Goal: Information Seeking & Learning: Learn about a topic

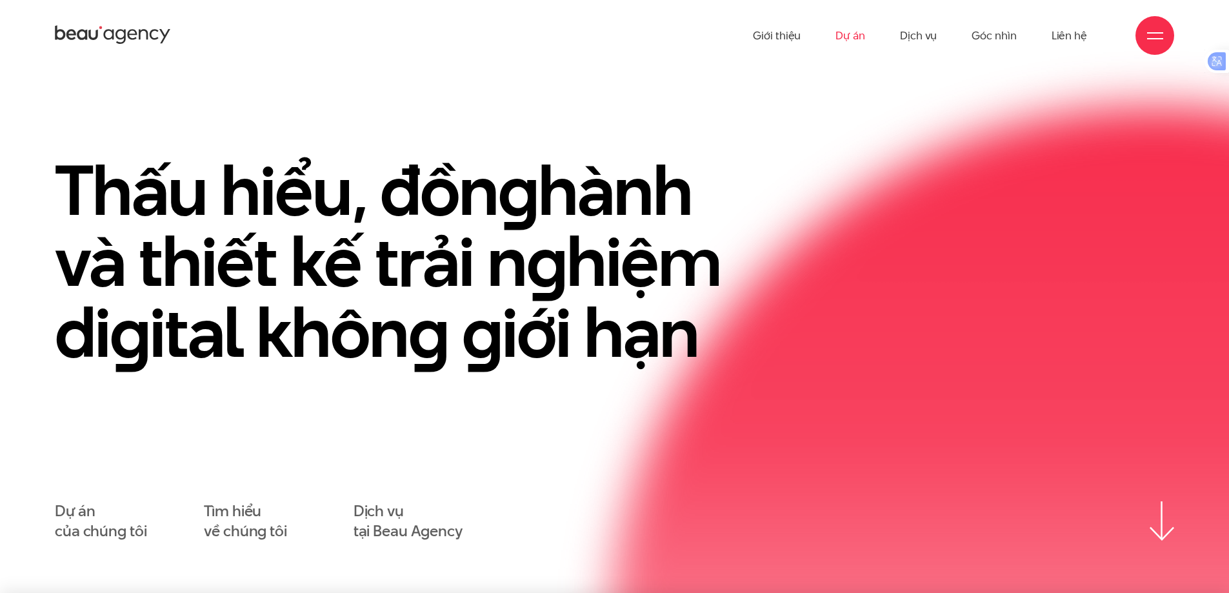
click at [851, 43] on link "Dự án" at bounding box center [850, 35] width 30 height 71
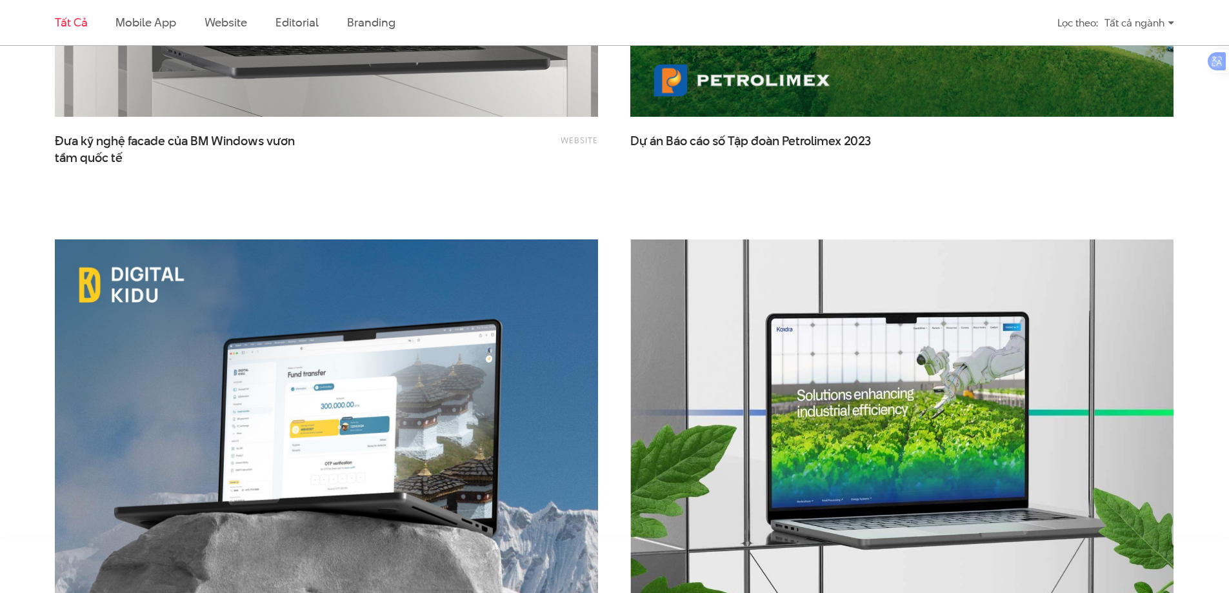
scroll to position [3225, 0]
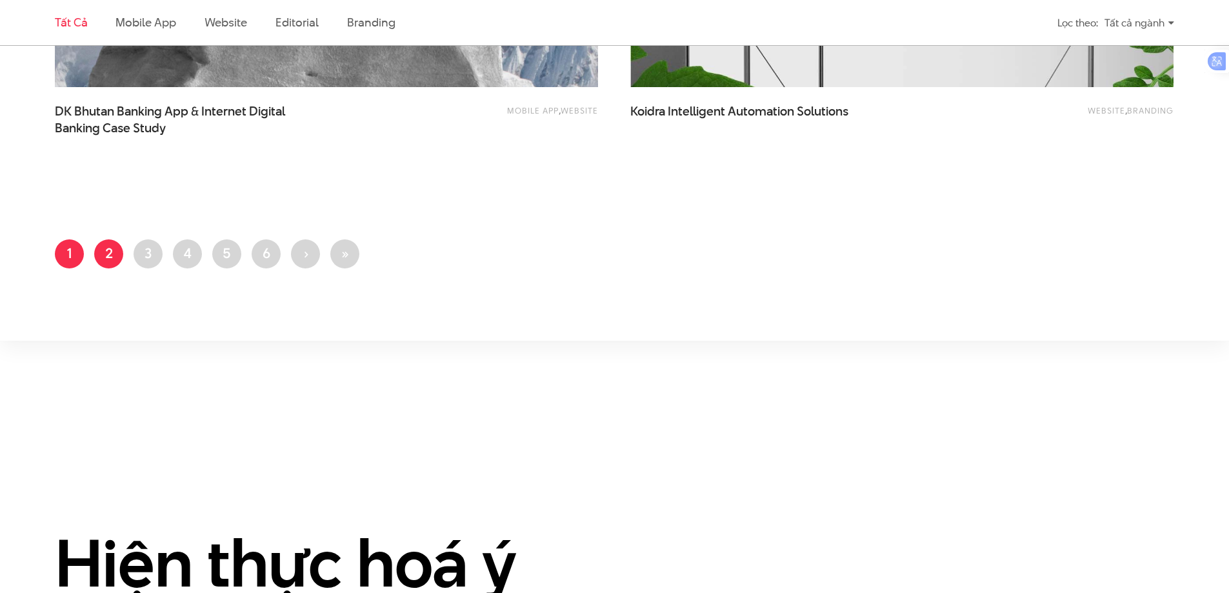
click at [104, 257] on link "Trang 2" at bounding box center [108, 253] width 29 height 29
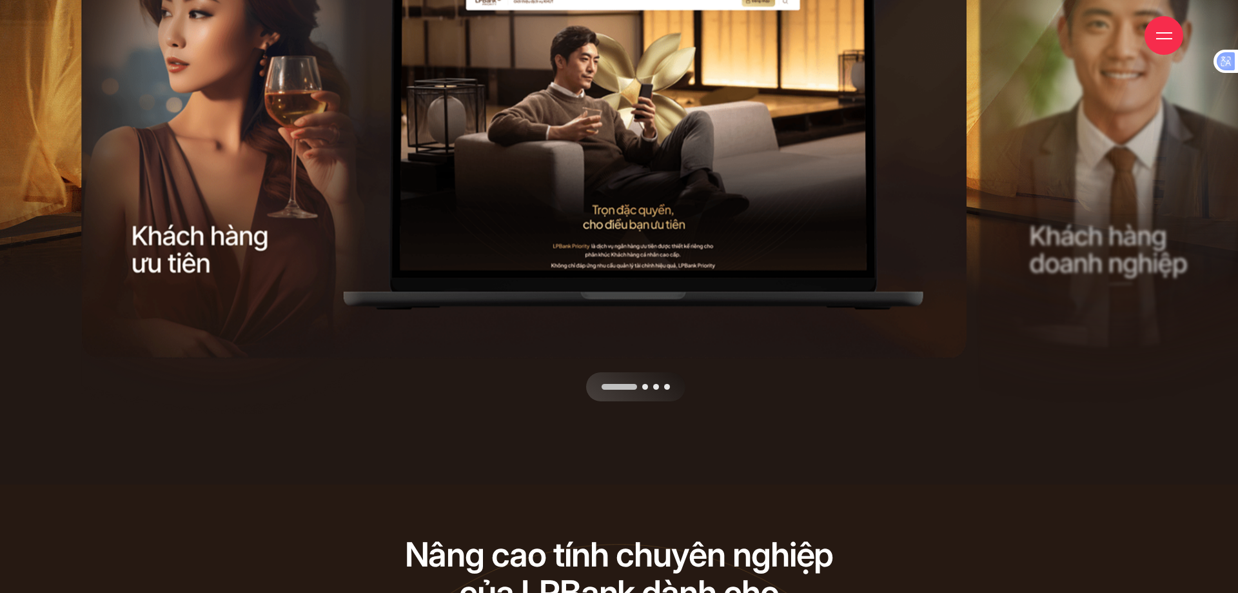
drag, startPoint x: 780, startPoint y: 257, endPoint x: 498, endPoint y: 274, distance: 283.0
click at [498, 401] on div at bounding box center [528, 401] width 895 height 0
click at [789, 270] on div "Next slide" at bounding box center [752, 148] width 448 height 505
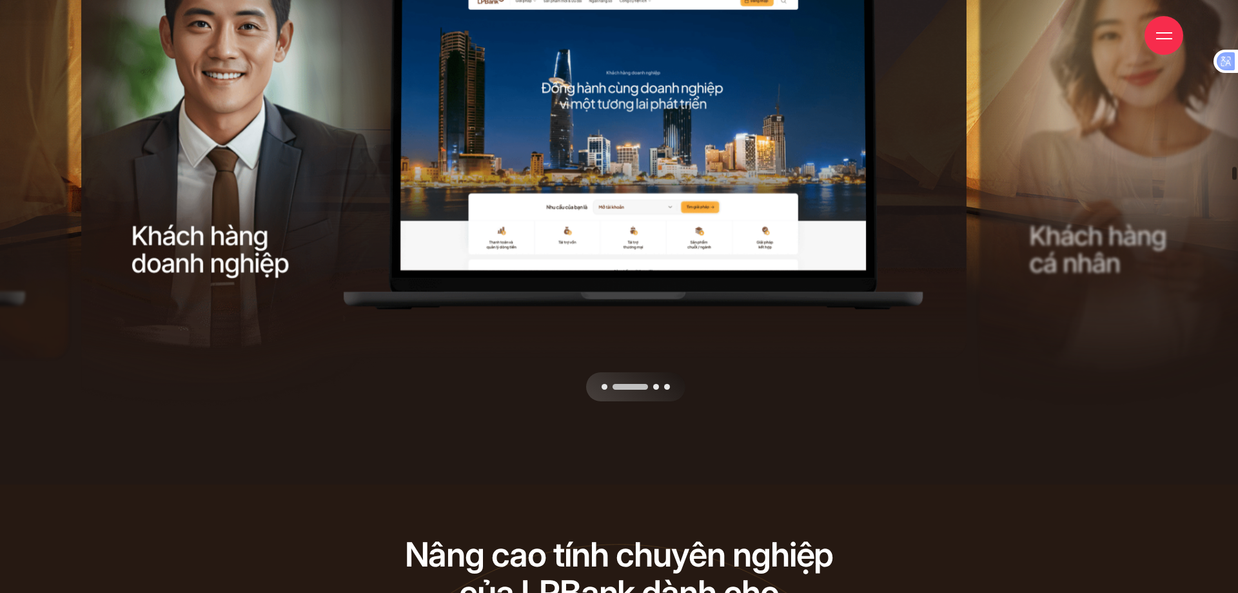
click at [789, 270] on div "Next slide" at bounding box center [752, 148] width 448 height 505
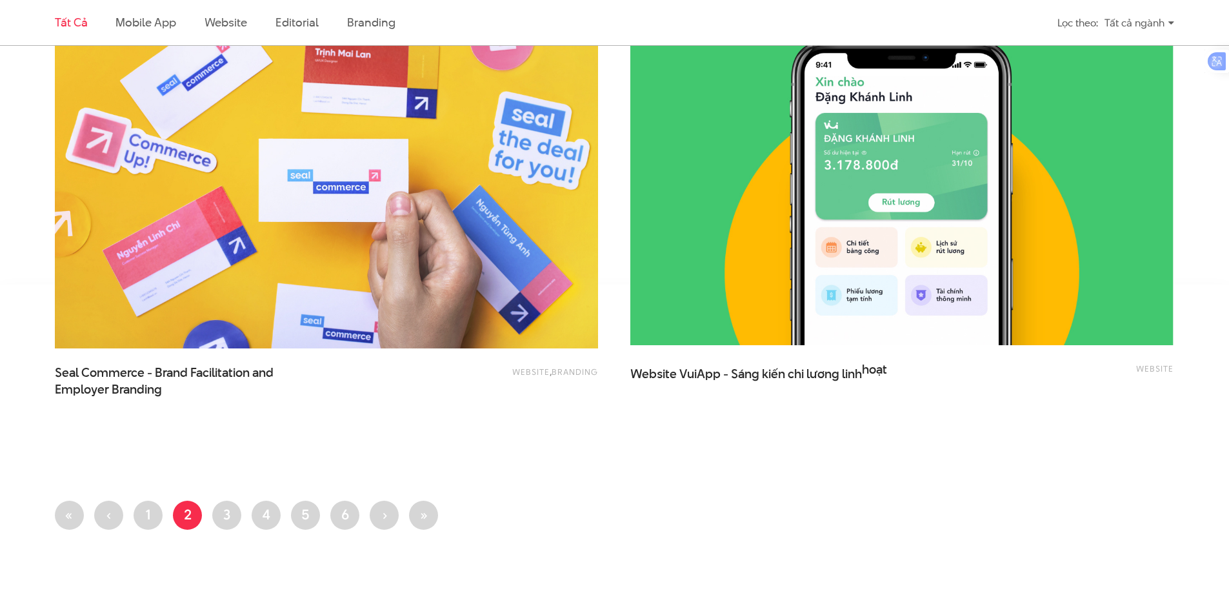
scroll to position [3289, 0]
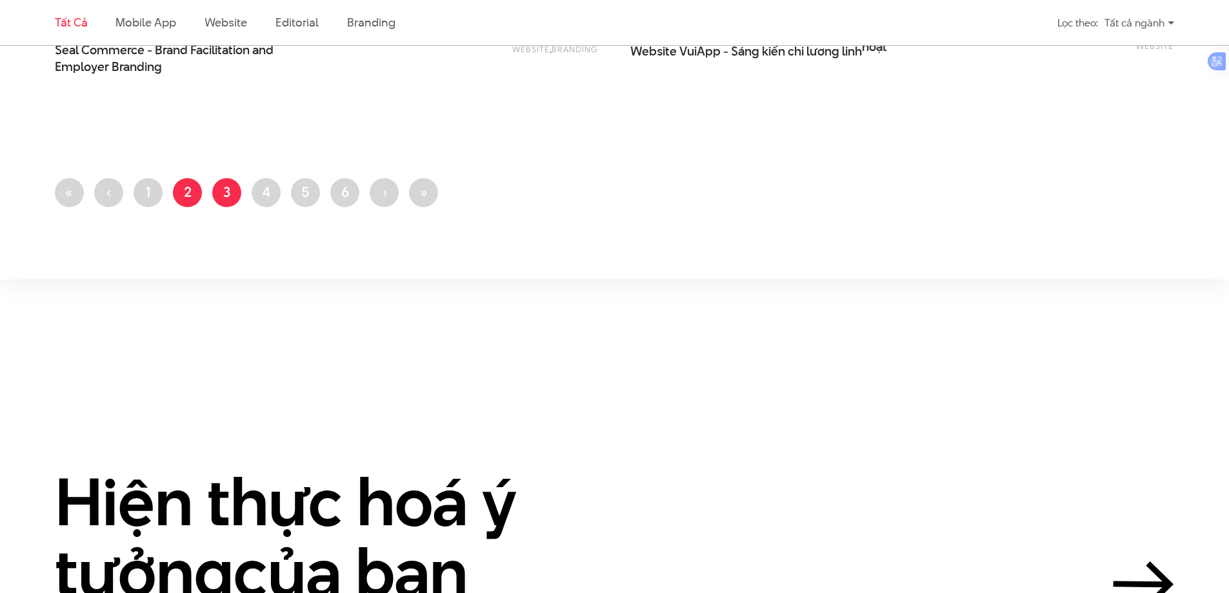
click at [233, 193] on link "Trang 3" at bounding box center [226, 192] width 29 height 29
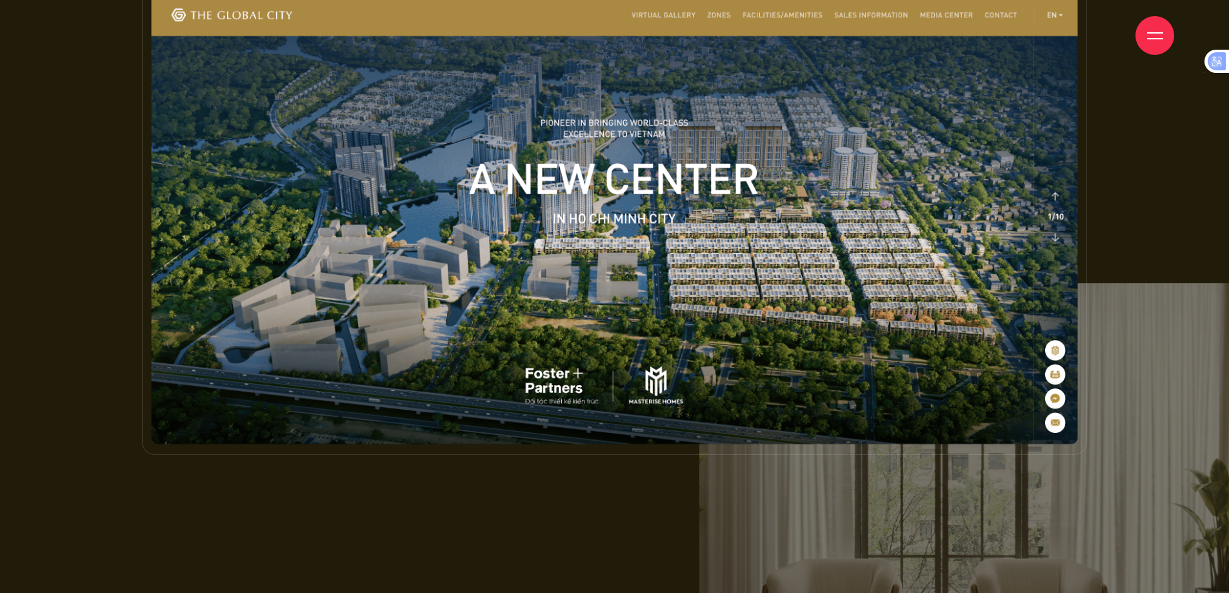
scroll to position [8642, 0]
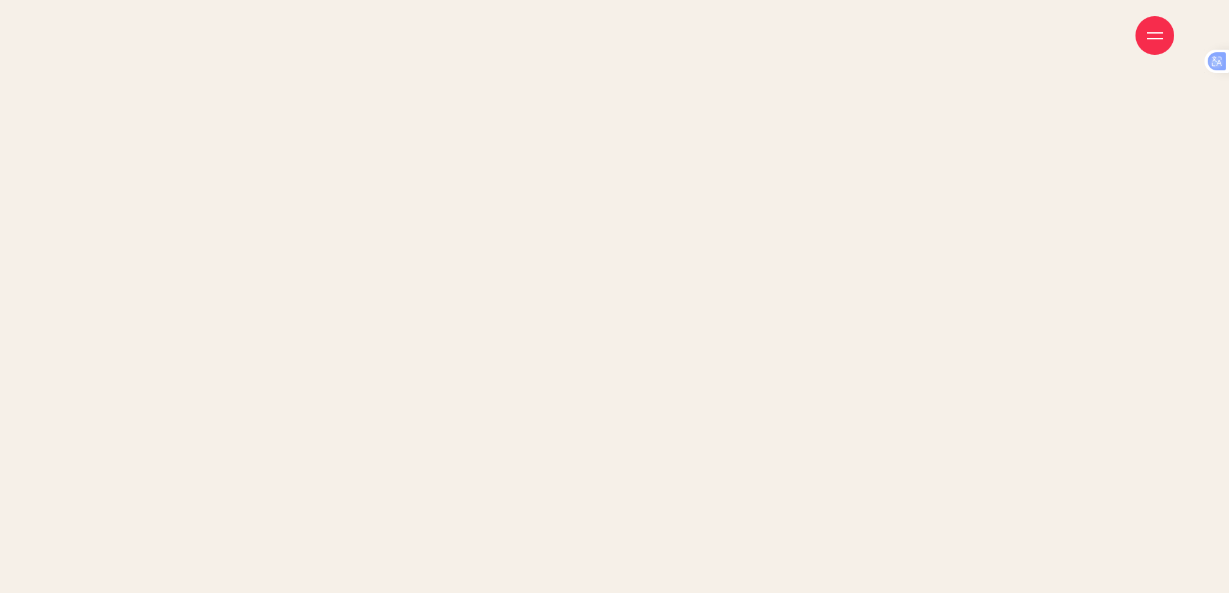
scroll to position [2902, 0]
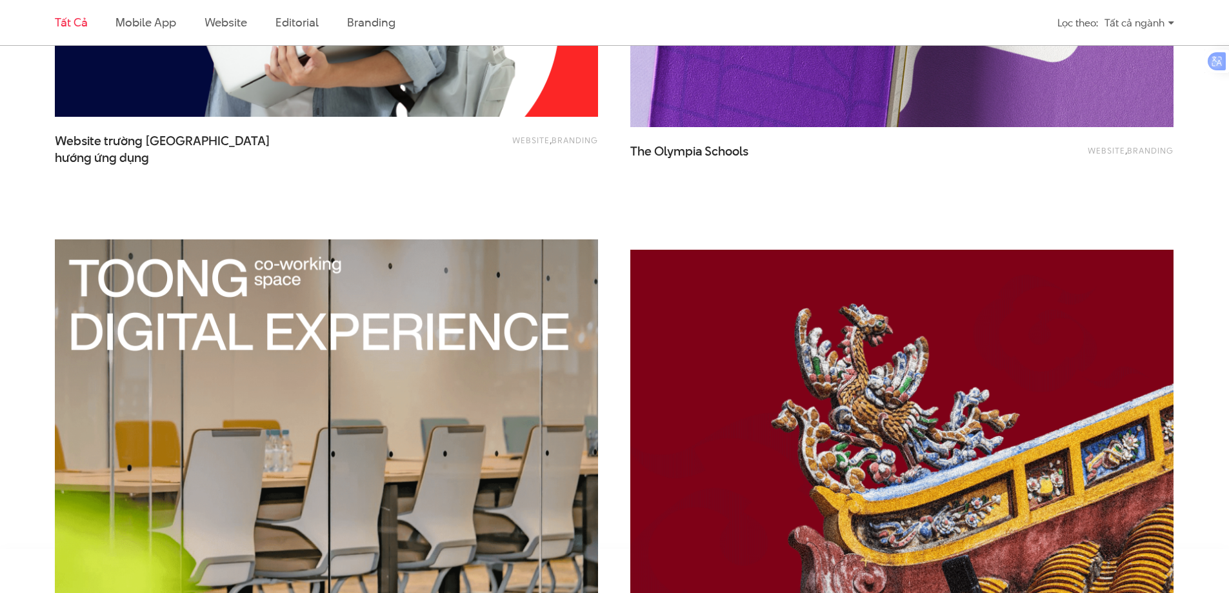
scroll to position [2967, 0]
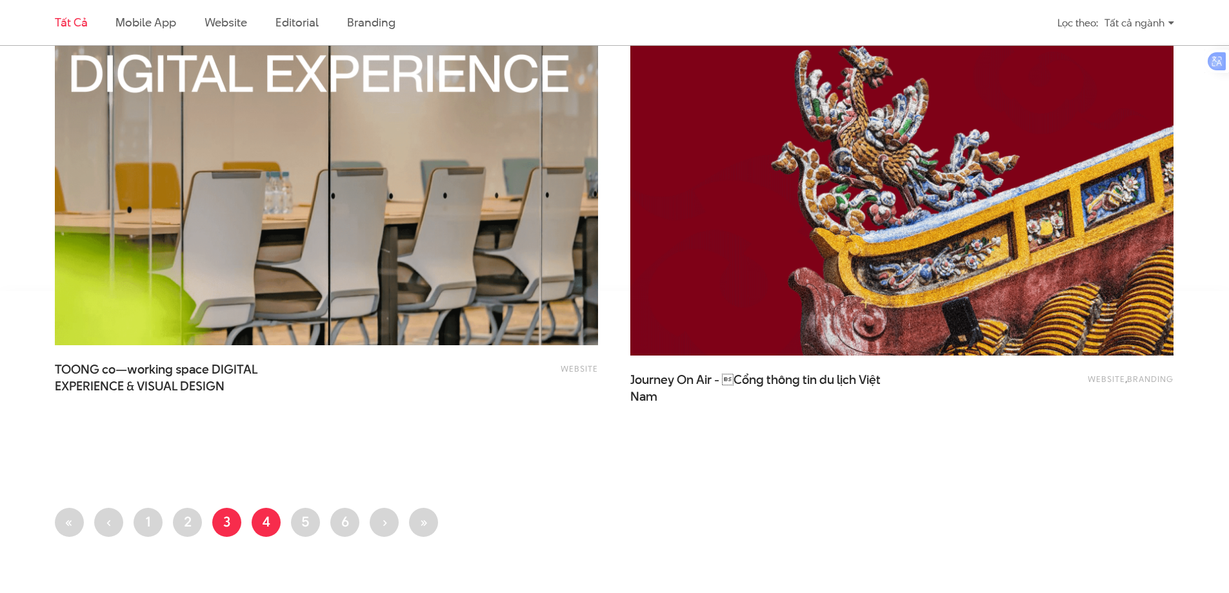
click at [273, 515] on link "Trang 4" at bounding box center [266, 522] width 29 height 29
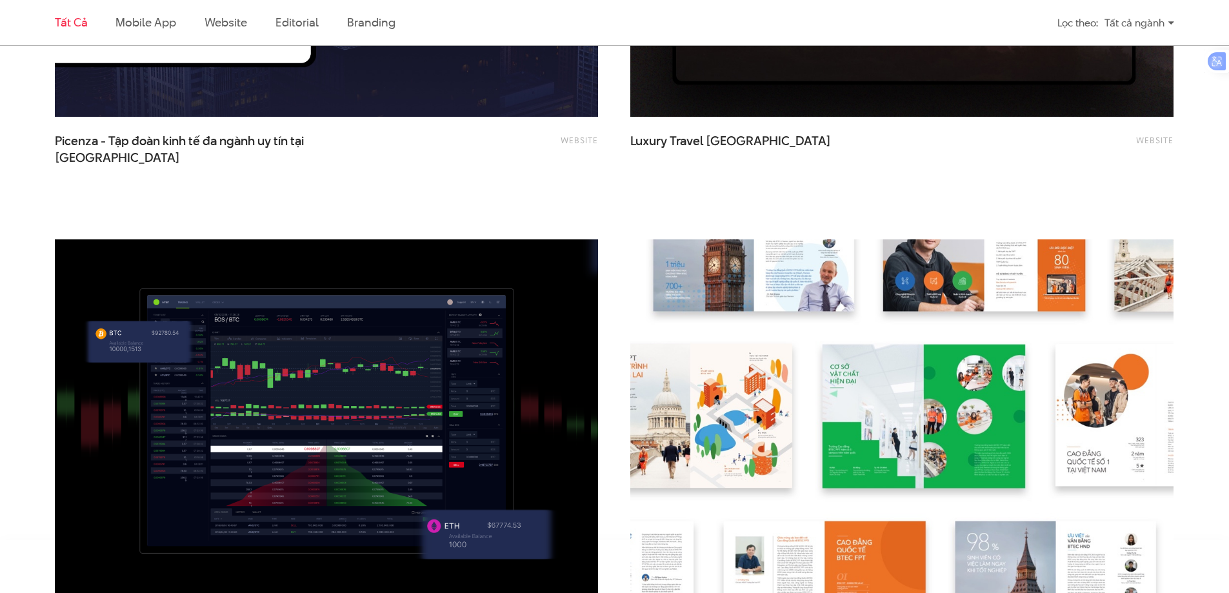
scroll to position [3160, 0]
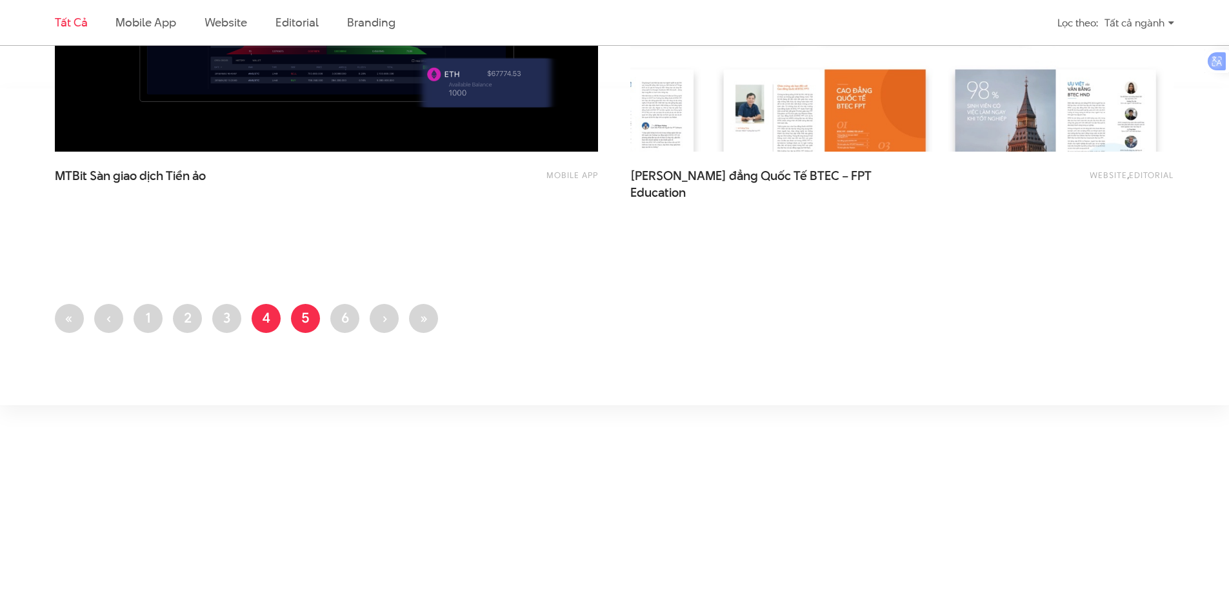
click at [309, 310] on link "Trang 5" at bounding box center [305, 318] width 29 height 29
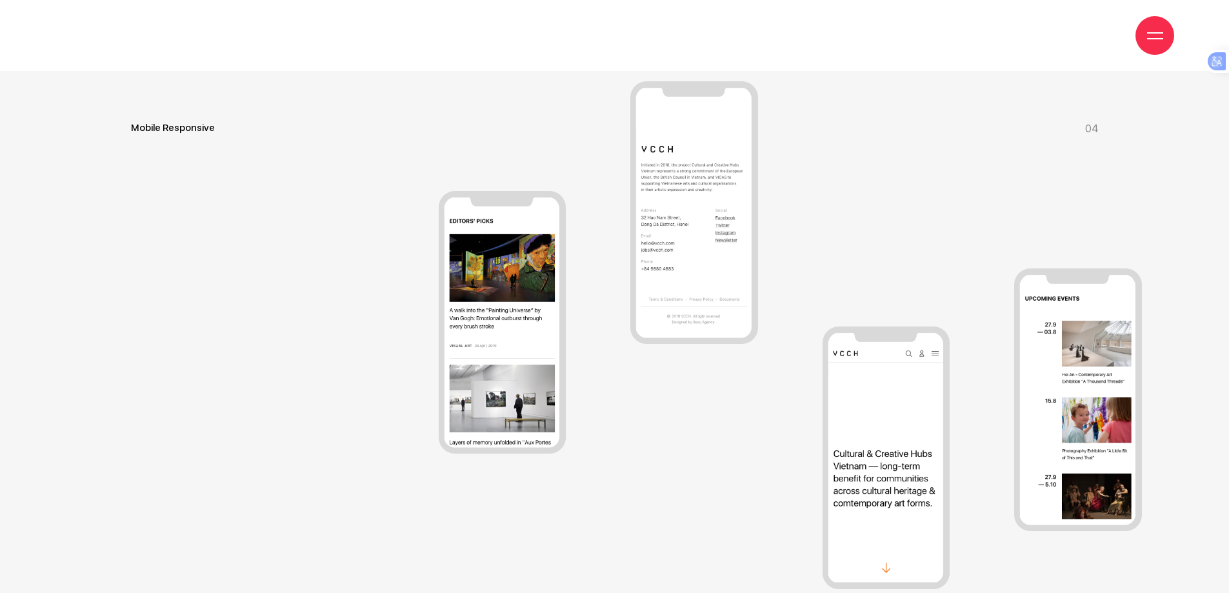
scroll to position [7804, 0]
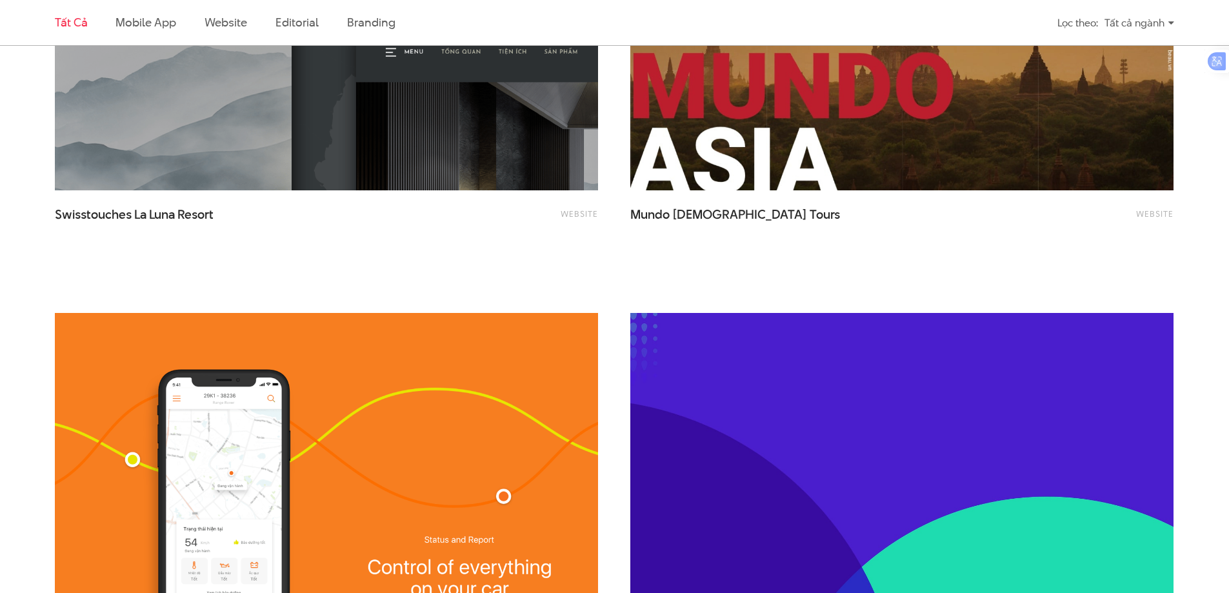
scroll to position [1677, 0]
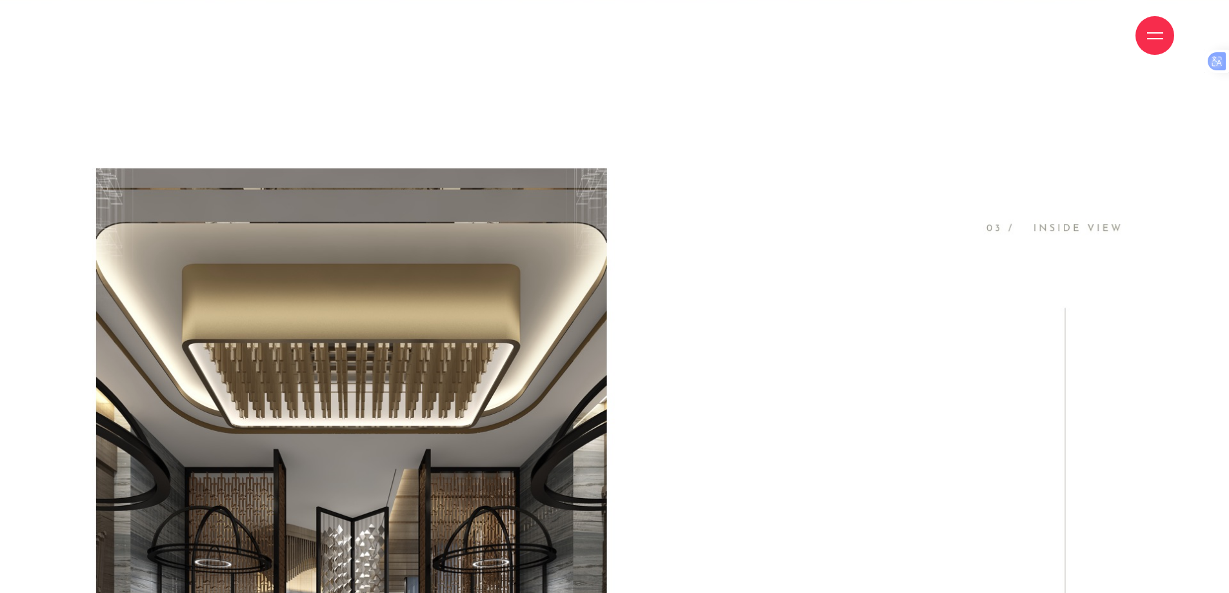
scroll to position [3676, 0]
